Goal: Information Seeking & Learning: Learn about a topic

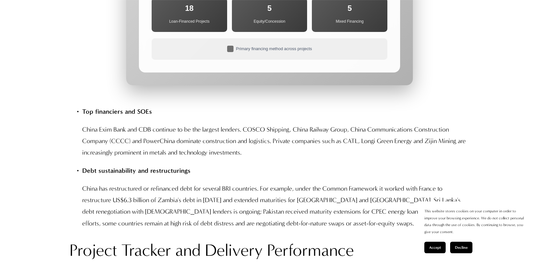
scroll to position [2726, 0]
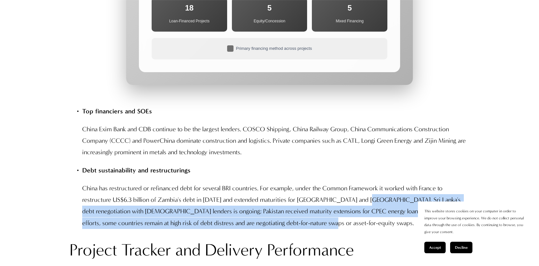
drag, startPoint x: 360, startPoint y: 166, endPoint x: 378, endPoint y: 188, distance: 28.3
click at [378, 188] on p "China has restructured or refinanced debt for several BRI countries. For exampl…" at bounding box center [276, 205] width 388 height 46
copy p "Sri Lanka's debt renegotiation with [DEMOGRAPHIC_DATA] lenders is ongoing; Paki…"
click at [254, 189] on p "China has restructured or refinanced debt for several BRI countries. For exampl…" at bounding box center [276, 205] width 388 height 46
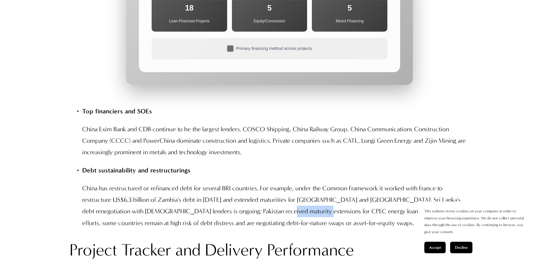
drag, startPoint x: 265, startPoint y: 181, endPoint x: 306, endPoint y: 181, distance: 40.8
click at [306, 182] on p "China has restructured or refinanced debt for several BRI countries. For exampl…" at bounding box center [276, 205] width 388 height 46
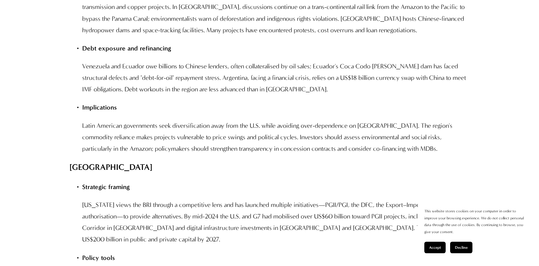
scroll to position [4670, 0]
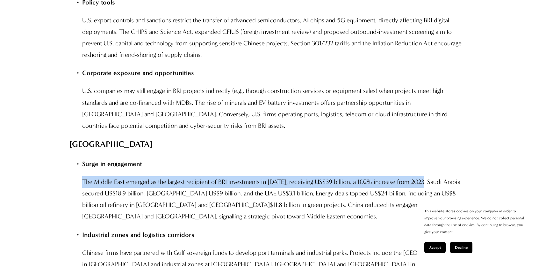
drag, startPoint x: 425, startPoint y: 82, endPoint x: 66, endPoint y: 83, distance: 358.6
copy p "The Middle East emerged as the largest recipient of BRI investments in [DATE], …"
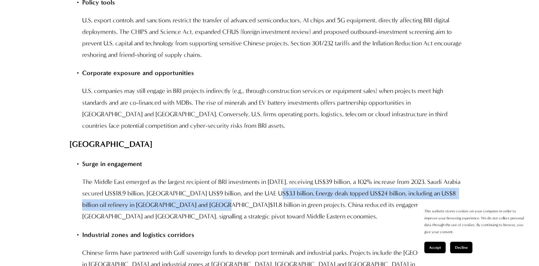
drag, startPoint x: 266, startPoint y: 93, endPoint x: 190, endPoint y: 106, distance: 77.1
click at [190, 176] on p "The Middle East emerged as the largest recipient of BRI investments in [DATE], …" at bounding box center [276, 199] width 388 height 46
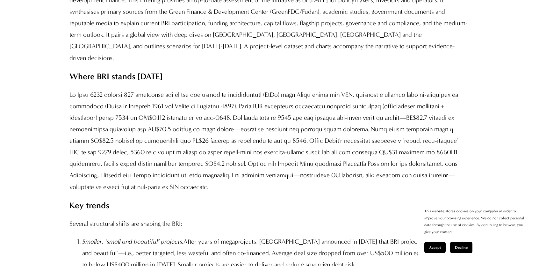
scroll to position [606, 0]
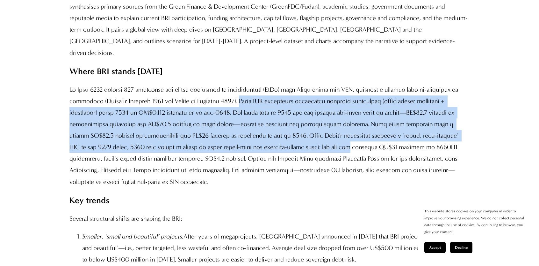
drag, startPoint x: 249, startPoint y: 124, endPoint x: 286, endPoint y: 167, distance: 56.9
click at [286, 167] on p at bounding box center [269, 136] width 400 height 104
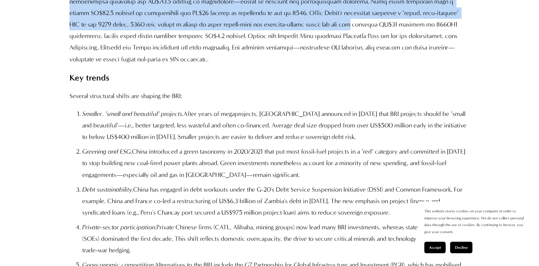
scroll to position [765, 0]
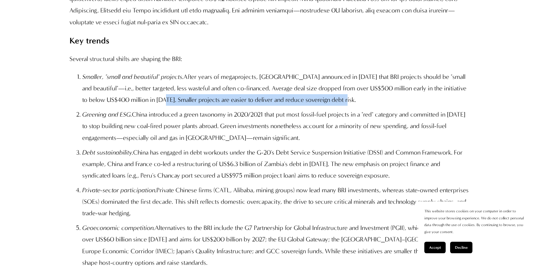
drag, startPoint x: 165, startPoint y: 122, endPoint x: 364, endPoint y: 123, distance: 198.6
click at [364, 106] on p "Smaller, "small and beautiful" projects. After years of megaprojects, Beijing a…" at bounding box center [276, 88] width 388 height 34
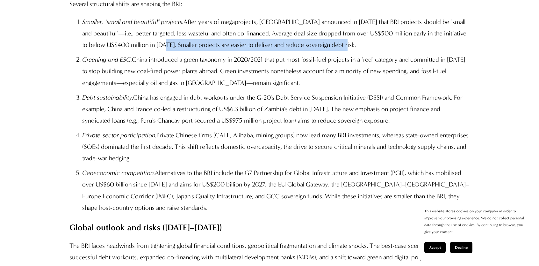
scroll to position [829, 0]
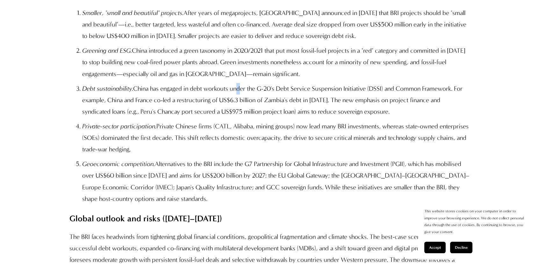
click at [238, 112] on p "Debt sustainability. China has engaged in debt workouts under the G-20's Debt S…" at bounding box center [276, 100] width 388 height 34
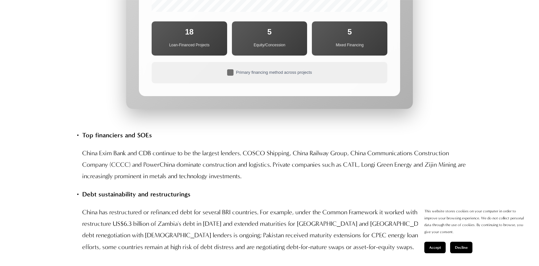
scroll to position [3958, 0]
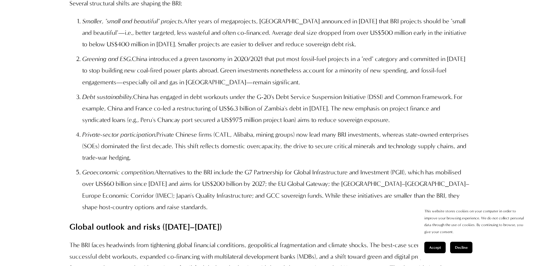
scroll to position [2732, 0]
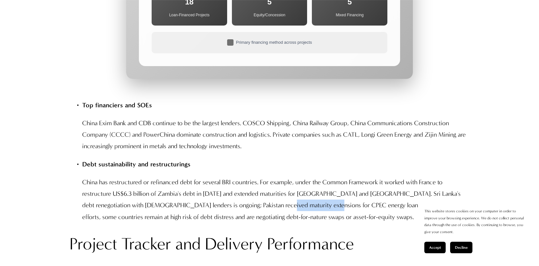
drag, startPoint x: 266, startPoint y: 174, endPoint x: 316, endPoint y: 174, distance: 49.4
click at [316, 176] on p "China has restructured or refinanced debt for several BRI countries. For exampl…" at bounding box center [276, 199] width 388 height 46
copy p "CPEC energy loans."
click at [347, 176] on p "China has restructured or refinanced debt for several BRI countries. For exampl…" at bounding box center [276, 199] width 388 height 46
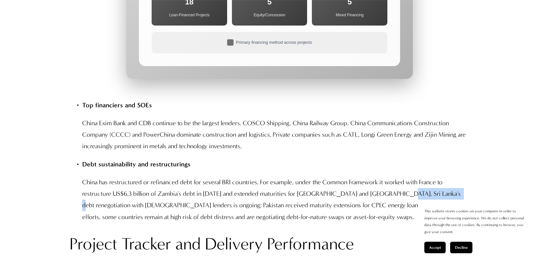
drag, startPoint x: 389, startPoint y: 162, endPoint x: 440, endPoint y: 162, distance: 51.0
click at [440, 176] on p "China has restructured or refinanced debt for several BRI countries. For exampl…" at bounding box center [276, 199] width 388 height 46
click at [181, 176] on p "China has restructured or refinanced debt for several BRI countries. For exampl…" at bounding box center [276, 199] width 388 height 46
drag, startPoint x: 191, startPoint y: 132, endPoint x: 149, endPoint y: 134, distance: 42.7
click at [149, 158] on p "Debt sustainability and restructurings" at bounding box center [276, 164] width 388 height 12
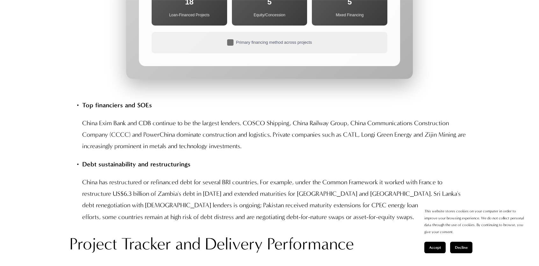
click at [391, 176] on p "China has restructured or refinanced debt for several BRI countries. For exampl…" at bounding box center [276, 199] width 388 height 46
drag, startPoint x: 389, startPoint y: 163, endPoint x: 454, endPoint y: 162, distance: 65.3
click at [454, 176] on p "China has restructured or refinanced debt for several BRI countries. For exampl…" at bounding box center [276, 199] width 388 height 46
copy p "debt renegotiation with"
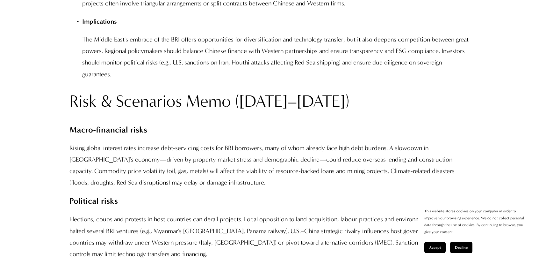
scroll to position [5005, 0]
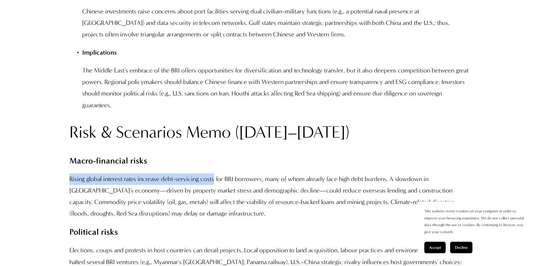
drag, startPoint x: 215, startPoint y: 69, endPoint x: 68, endPoint y: 69, distance: 146.6
copy p "Rising global interest rates increase debt-servicing costs"
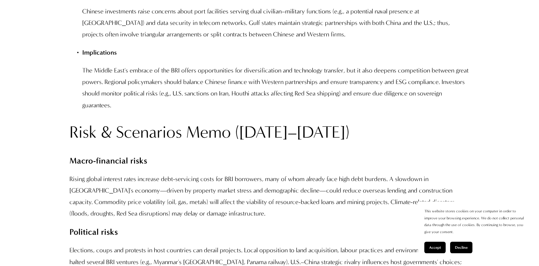
drag, startPoint x: 265, startPoint y: 231, endPoint x: 254, endPoint y: 229, distance: 11.2
drag, startPoint x: 70, startPoint y: 138, endPoint x: 146, endPoint y: 140, distance: 76.2
click at [146, 244] on p "Elections, coups and protests in host countries can derail projects. Local oppo…" at bounding box center [269, 267] width 400 height 46
copy p "Elections, coups and protests"
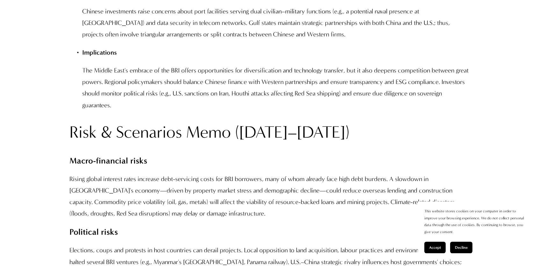
drag, startPoint x: 171, startPoint y: 255, endPoint x: 164, endPoint y: 253, distance: 7.2
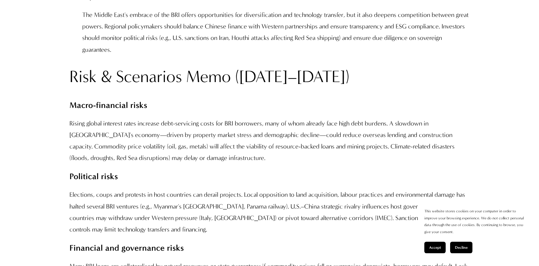
scroll to position [5100, 0]
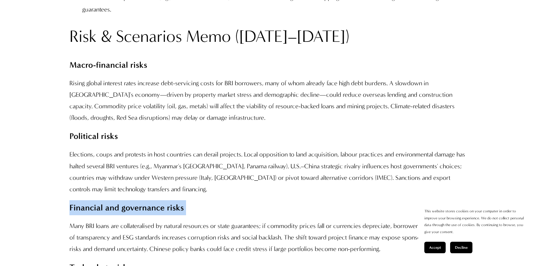
drag, startPoint x: 71, startPoint y: 96, endPoint x: 196, endPoint y: 97, distance: 125.0
click at [196, 200] on p "Financial and governance risks" at bounding box center [269, 207] width 400 height 15
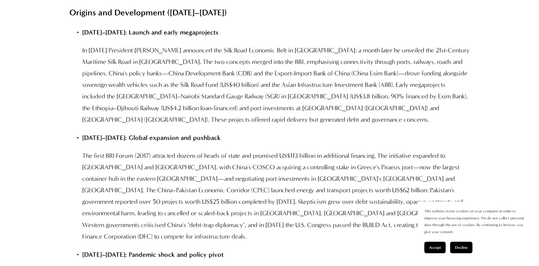
scroll to position [2773, 0]
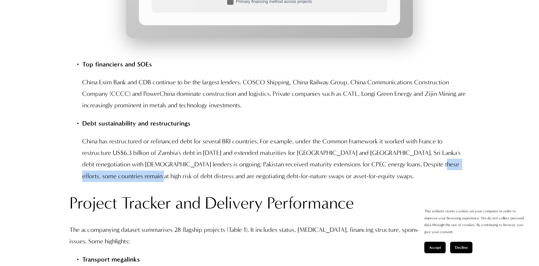
drag, startPoint x: 418, startPoint y: 134, endPoint x: 122, endPoint y: 140, distance: 295.9
click at [122, 140] on p "China has restructured or refinanced debt for several BRI countries. For exampl…" at bounding box center [276, 158] width 388 height 46
copy p "remain at high risk of debt distress"
click at [187, 253] on p "Transport megalinks" at bounding box center [276, 259] width 388 height 12
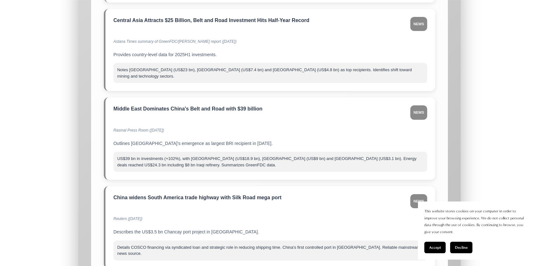
scroll to position [6863, 0]
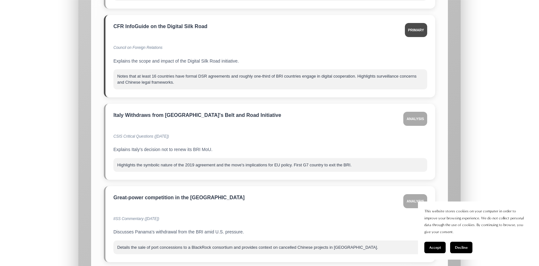
drag, startPoint x: 176, startPoint y: 222, endPoint x: 178, endPoint y: 219, distance: 4.3
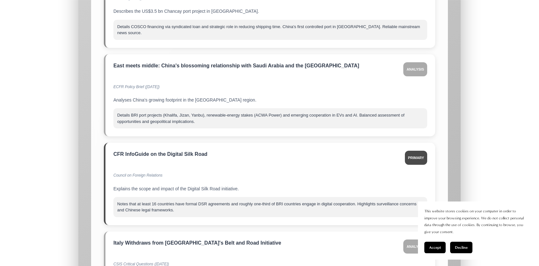
scroll to position [847, 0]
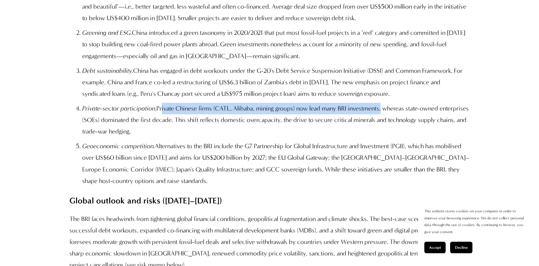
drag, startPoint x: 161, startPoint y: 134, endPoint x: 383, endPoint y: 136, distance: 221.9
click at [383, 136] on p "Private-sector participation. Private Chinese firms (CATL, Alibaba, mining grou…" at bounding box center [276, 120] width 388 height 34
click at [175, 137] on p "Private-sector participation. Private Chinese firms (CATL, Alibaba, mining grou…" at bounding box center [276, 120] width 388 height 34
drag, startPoint x: 158, startPoint y: 132, endPoint x: 384, endPoint y: 131, distance: 226.0
click at [384, 131] on p "Private-sector participation. Private Chinese firms (CATL, Alibaba, mining grou…" at bounding box center [276, 120] width 388 height 34
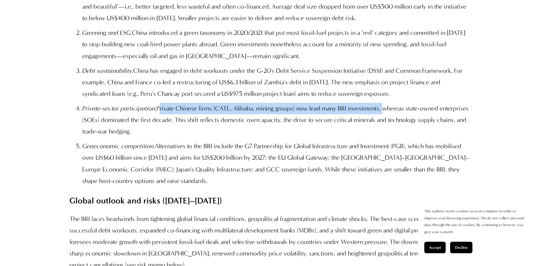
copy p "Private Chinese firms (CATL, Alibaba, mining groups) now lead many BRI investme…"
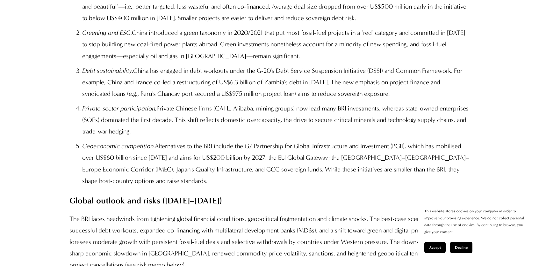
scroll to position [2702, 0]
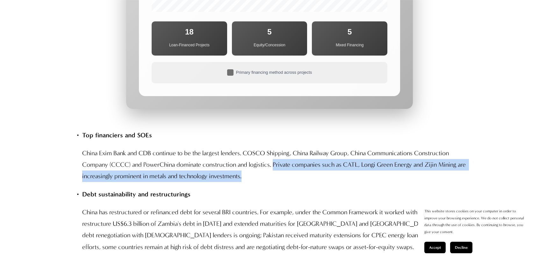
drag, startPoint x: 274, startPoint y: 133, endPoint x: 290, endPoint y: 142, distance: 18.6
click at [290, 147] on p "China Exim Bank and CDB continue to be the largest lenders. COSCO Shipping, Chi…" at bounding box center [276, 164] width 388 height 34
copy p "Private companies such as CATL, Longi Green Energy and Zijin Mining are increas…"
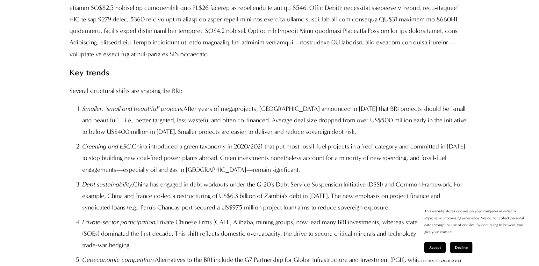
click at [204, 213] on p "Debt sustainability. China has engaged in debt workouts under the G-20's Debt S…" at bounding box center [276, 196] width 388 height 34
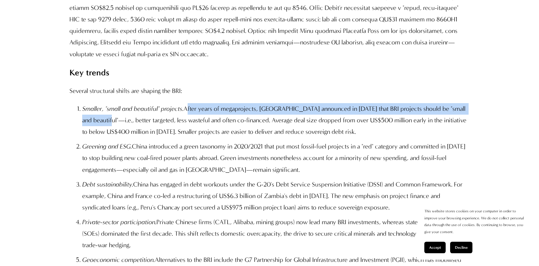
drag, startPoint x: 185, startPoint y: 132, endPoint x: 106, endPoint y: 145, distance: 80.2
click at [106, 137] on p "Smaller, "small and beautiful" projects. After years of megaprojects, Beijing a…" at bounding box center [276, 120] width 388 height 34
copy p "After years of megaprojects, [GEOGRAPHIC_DATA] announced in [DATE] that BRI pro…"
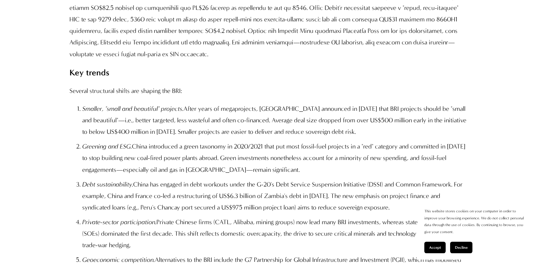
click at [256, 242] on p "Private-sector participation. Private Chinese firms (CATL, Alibaba, mining grou…" at bounding box center [276, 233] width 388 height 34
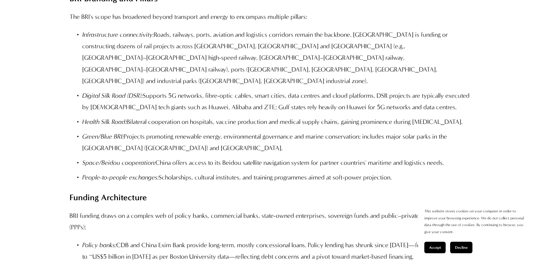
scroll to position [1721, 0]
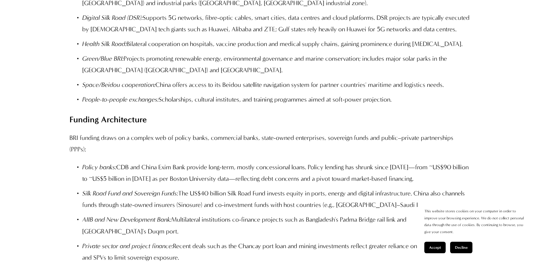
click at [197, 240] on p "Private sector and project finance: Recent deals such as the Chancay port loan …" at bounding box center [276, 251] width 388 height 23
